Goal: Information Seeking & Learning: Learn about a topic

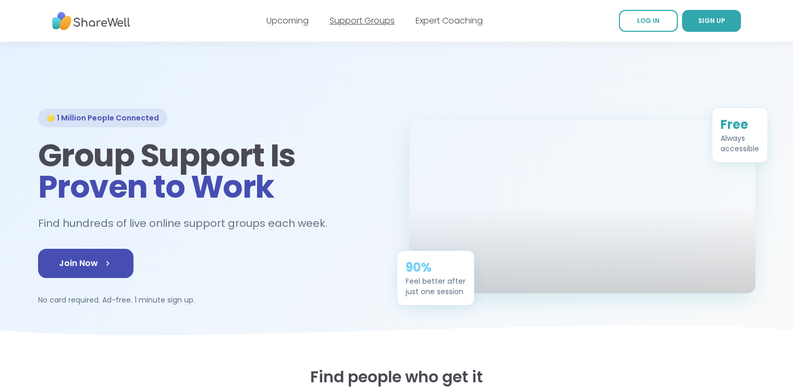
click at [354, 24] on link "Support Groups" at bounding box center [362, 21] width 65 height 12
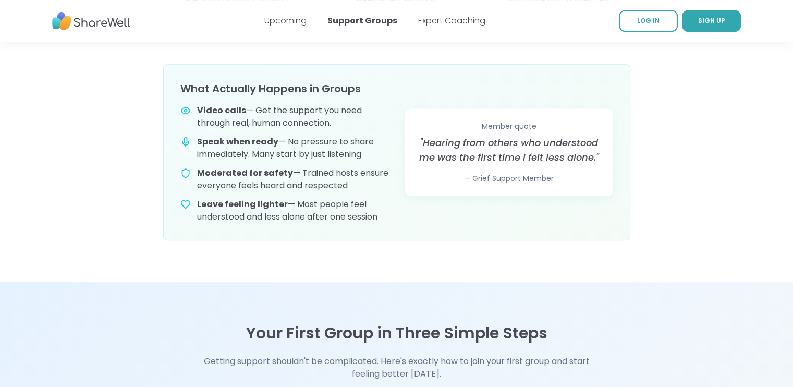
scroll to position [782, 0]
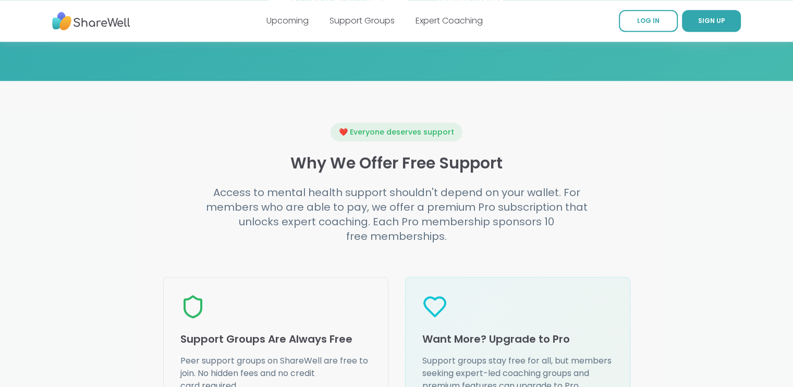
scroll to position [1095, 0]
